Goal: Transaction & Acquisition: Download file/media

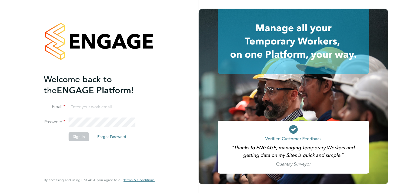
type input "liam.hargate@coyles.co.uk"
click at [82, 138] on button "Sign In" at bounding box center [79, 137] width 21 height 9
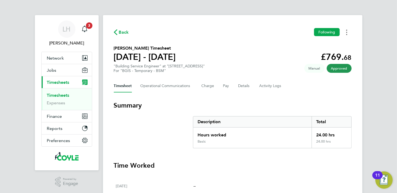
click at [345, 32] on button "Timesheets Menu" at bounding box center [347, 32] width 10 height 8
click at [315, 48] on link "Download timesheet" at bounding box center [319, 44] width 65 height 11
